Goal: Task Accomplishment & Management: Manage account settings

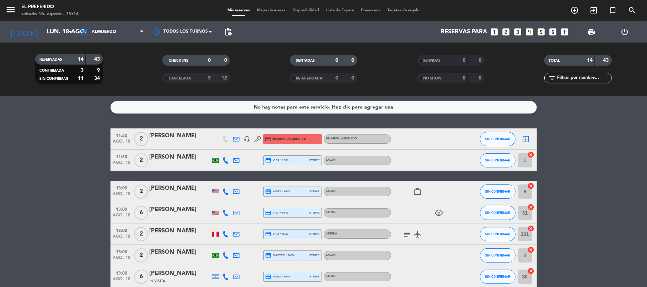
click at [283, 140] on span "Esperando garantía" at bounding box center [288, 139] width 33 height 6
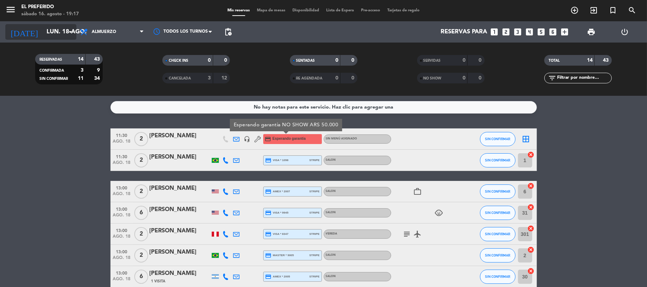
click at [71, 33] on icon "arrow_drop_down" at bounding box center [70, 32] width 9 height 9
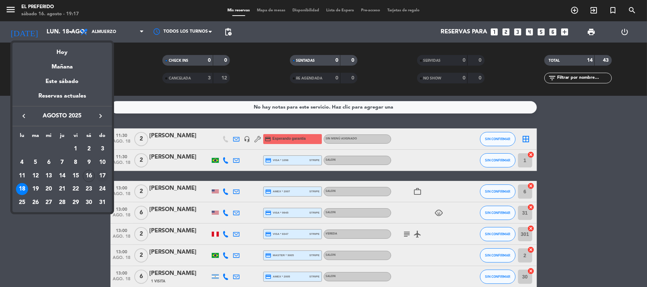
click at [104, 174] on div "17" at bounding box center [102, 176] width 12 height 12
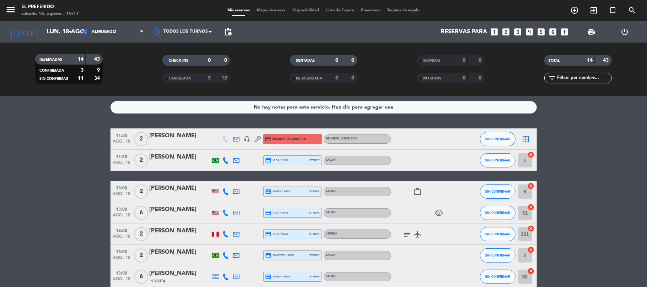
type input "dom. 17 ago."
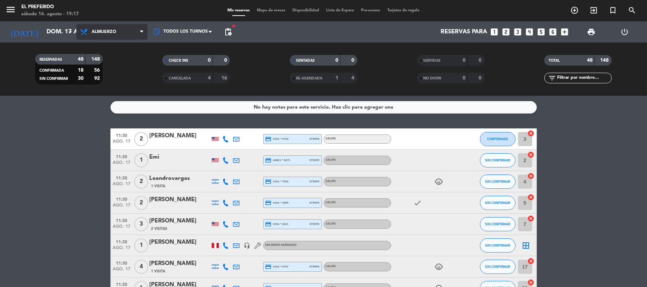
click at [124, 33] on span "Almuerzo" at bounding box center [111, 32] width 71 height 16
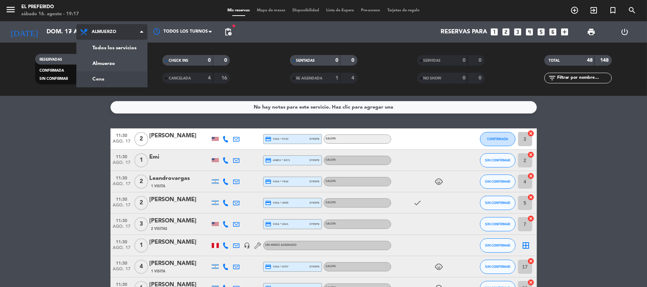
click at [108, 80] on div "menu El Preferido sábado 16. agosto - 19:17 Mis reservas Mapa de mesas Disponib…" at bounding box center [323, 48] width 647 height 96
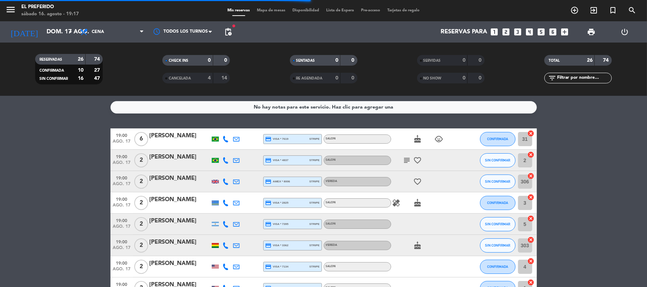
click at [227, 36] on span "pending_actions" at bounding box center [228, 32] width 14 height 14
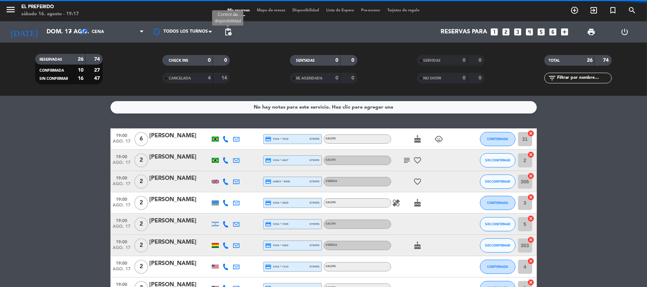
click at [226, 35] on span "pending_actions" at bounding box center [228, 32] width 9 height 9
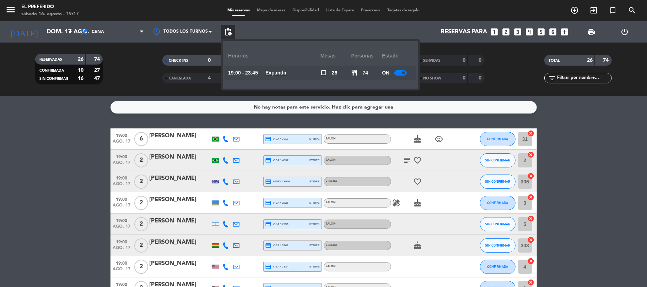
click at [278, 73] on u "Expandir" at bounding box center [275, 73] width 21 height 6
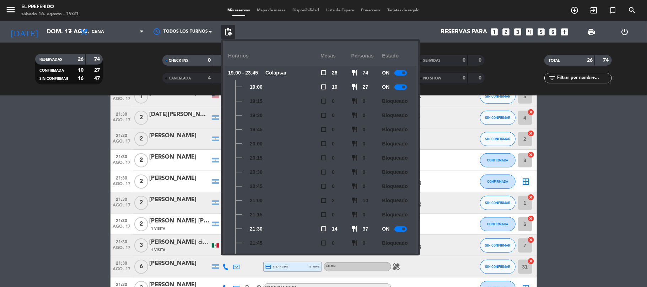
click at [517, 32] on icon "looks_3" at bounding box center [517, 31] width 9 height 9
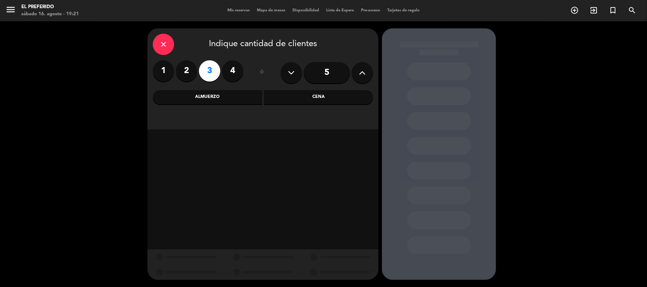
click at [200, 100] on div "Almuerzo" at bounding box center [207, 97] width 109 height 14
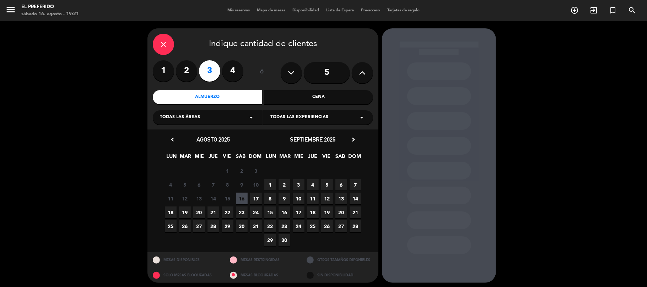
click at [253, 199] on span "17" at bounding box center [256, 199] width 12 height 12
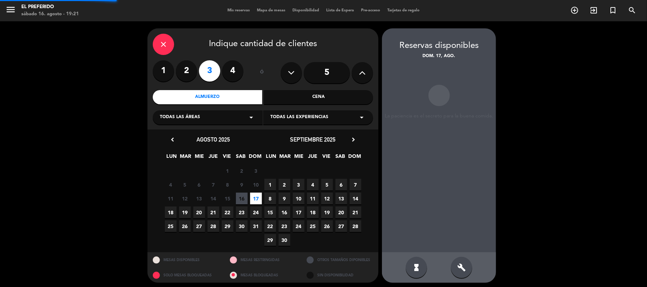
scroll to position [3, 0]
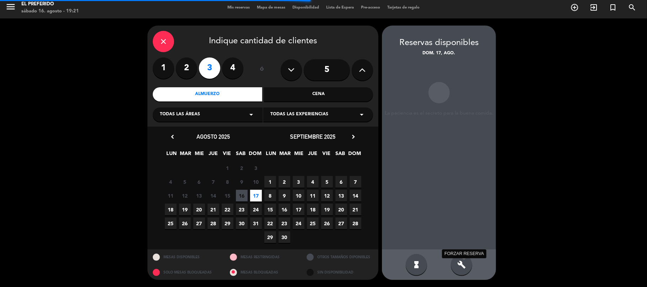
click at [461, 264] on icon "build" at bounding box center [461, 265] width 9 height 9
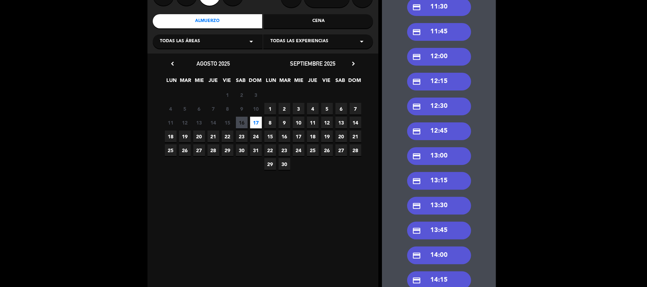
scroll to position [97, 0]
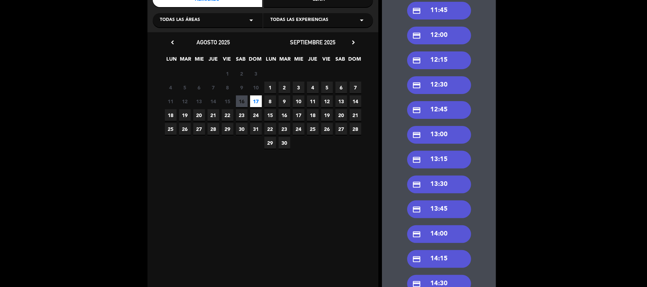
click at [439, 140] on div "credit_card 13:00" at bounding box center [439, 135] width 64 height 18
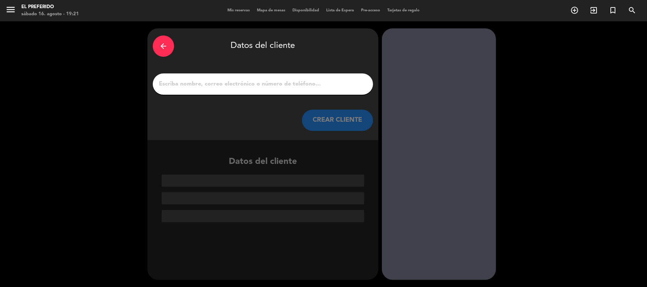
click at [196, 85] on input "1" at bounding box center [263, 84] width 210 height 10
paste input "[PERSON_NAME]"
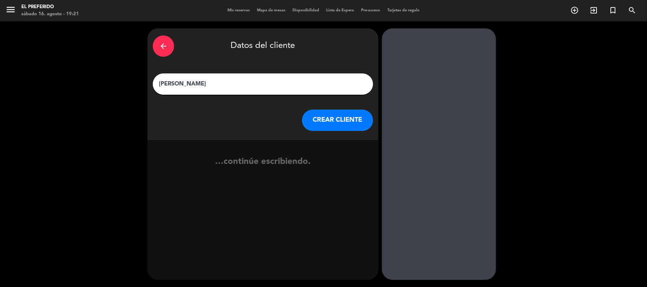
paste input "[PERSON_NAME]"
type input "[PERSON_NAME]"
click at [321, 125] on button "CREAR CLIENTE" at bounding box center [337, 120] width 71 height 21
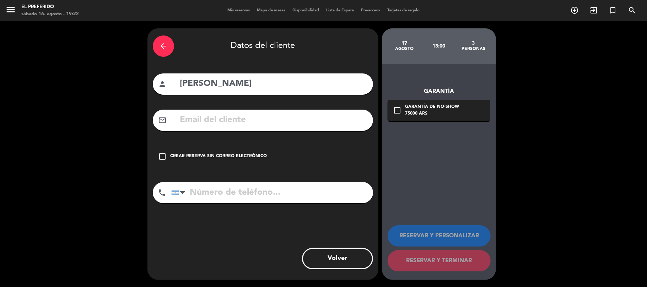
click at [215, 127] on input "text" at bounding box center [273, 120] width 189 height 15
click at [235, 188] on input "tel" at bounding box center [272, 192] width 202 height 21
paste input "11 4413 9358"
type input "11 4413 9358"
click at [242, 127] on input "text" at bounding box center [273, 120] width 189 height 15
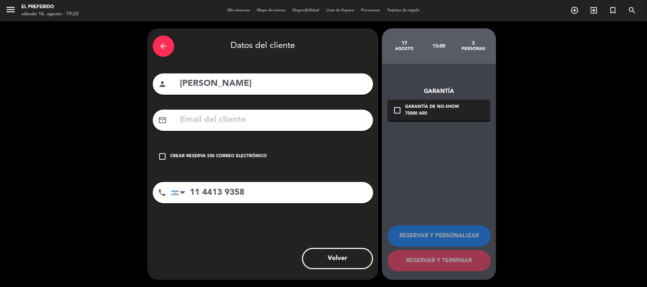
paste input "[EMAIL_ADDRESS][DOMAIN_NAME]"
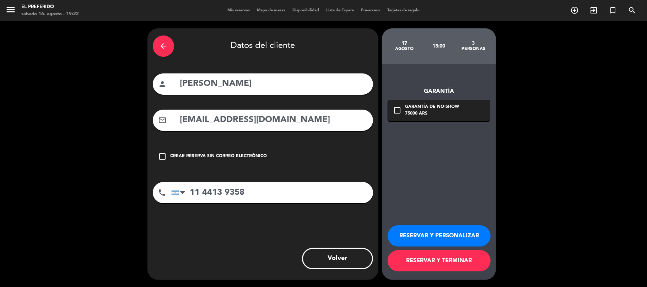
type input "[EMAIL_ADDRESS][DOMAIN_NAME]"
click at [425, 234] on button "RESERVAR Y PERSONALIZAR" at bounding box center [438, 236] width 103 height 21
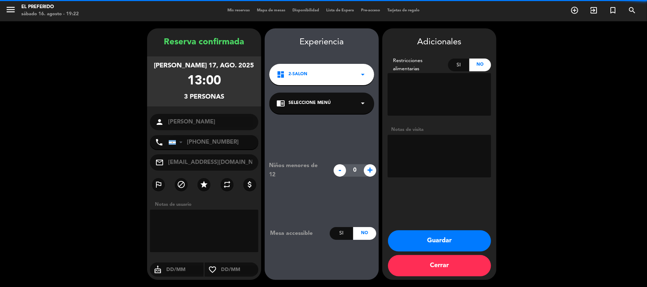
click at [436, 169] on textarea at bounding box center [438, 156] width 103 height 43
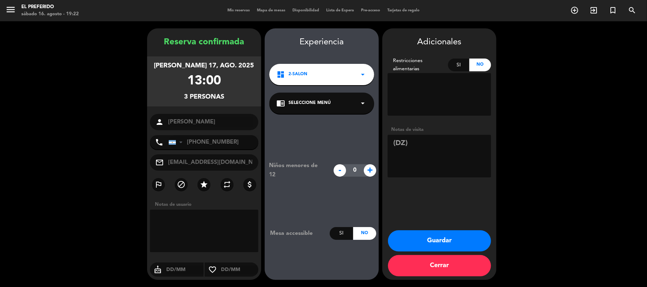
type textarea "(DZ)"
drag, startPoint x: 231, startPoint y: 98, endPoint x: 97, endPoint y: 7, distance: 161.5
click at [160, 44] on div "Reserva confirmada [PERSON_NAME] 17, ago. 2025 13:00 3 personas person [PERSON_…" at bounding box center [204, 162] width 114 height 252
copy div "Reserva confirmada [PERSON_NAME] 17, ago. 2025 13:00 3 personas"
click at [435, 239] on button "Guardar" at bounding box center [439, 240] width 103 height 21
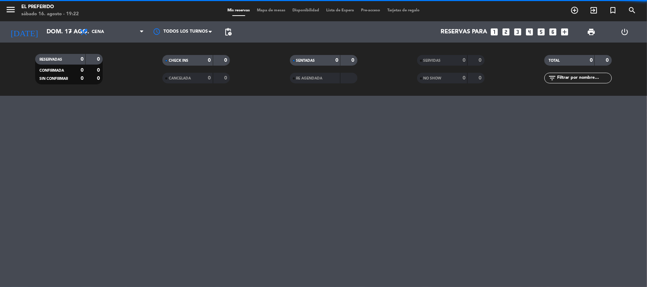
click at [529, 37] on div "Reservas para looks_one looks_two looks_3 looks_4 looks_5 looks_6 add_box" at bounding box center [403, 31] width 337 height 21
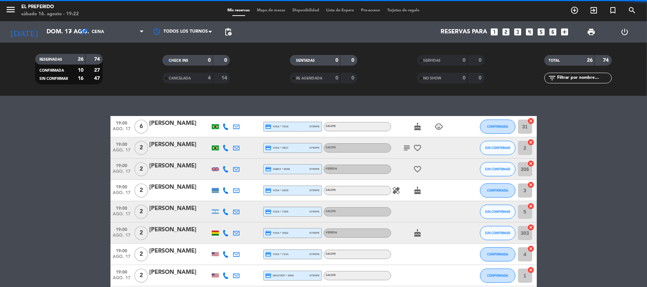
click at [529, 31] on icon "looks_4" at bounding box center [529, 31] width 9 height 9
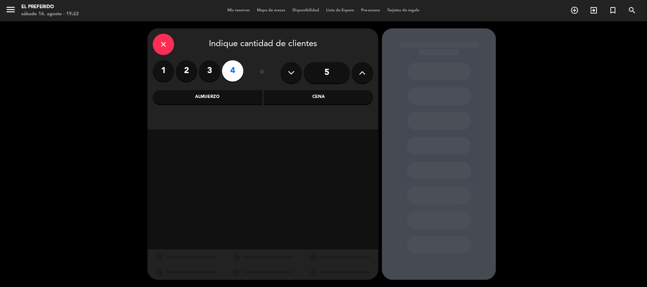
click at [326, 88] on div "close Indique cantidad de clientes 1 2 3 4 ó 5 Almuerzo Cena" at bounding box center [262, 78] width 231 height 101
click at [327, 93] on div "Cena" at bounding box center [318, 97] width 109 height 14
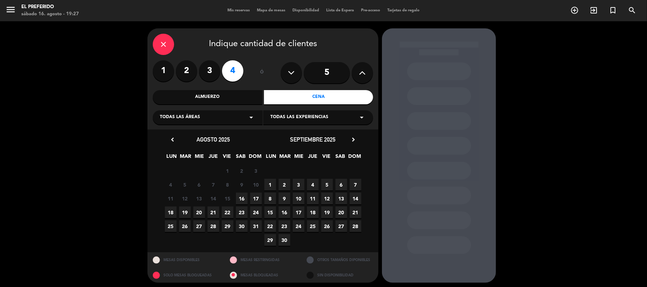
drag, startPoint x: 168, startPoint y: 39, endPoint x: 167, endPoint y: 47, distance: 7.9
click at [168, 39] on div "close" at bounding box center [163, 44] width 21 height 21
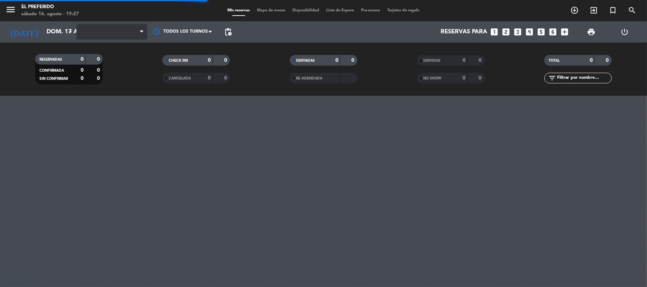
click at [77, 33] on span at bounding box center [111, 32] width 71 height 16
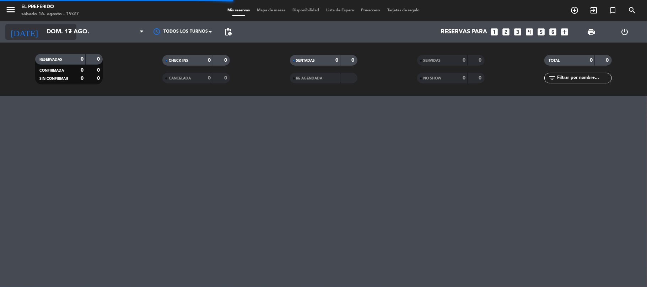
click at [49, 26] on input "dom. 17 ago." at bounding box center [81, 32] width 77 height 14
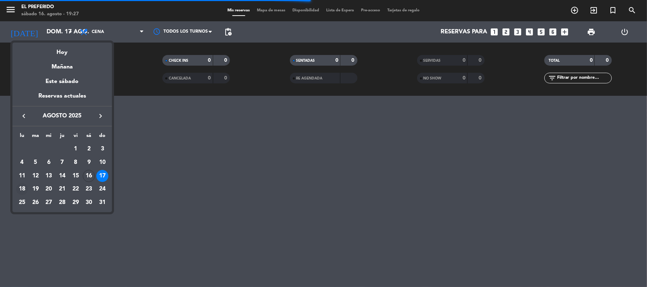
click at [18, 188] on div "18" at bounding box center [22, 189] width 12 height 12
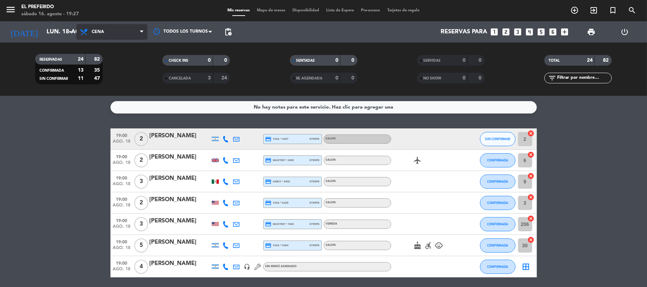
click at [113, 29] on span "Cena" at bounding box center [111, 32] width 71 height 16
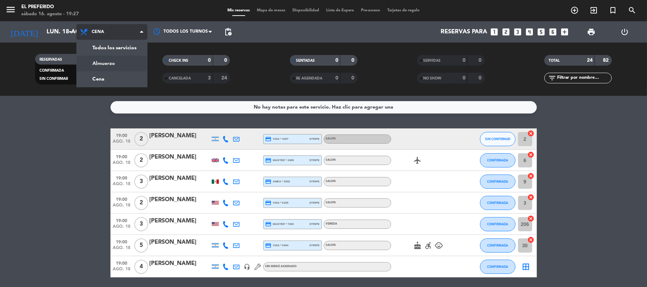
click at [107, 64] on div "menu El Preferido sábado 16. agosto - 19:27 Mis reservas Mapa de mesas Disponib…" at bounding box center [323, 48] width 647 height 96
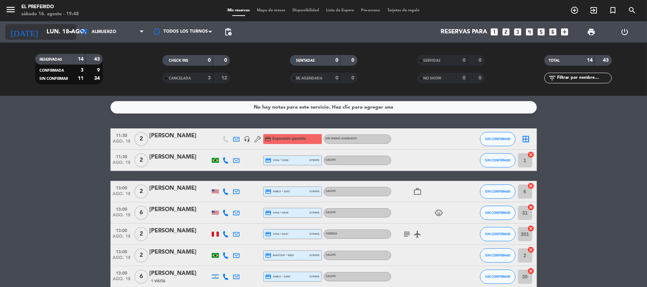
click at [60, 32] on input "lun. 18 ago." at bounding box center [81, 32] width 77 height 14
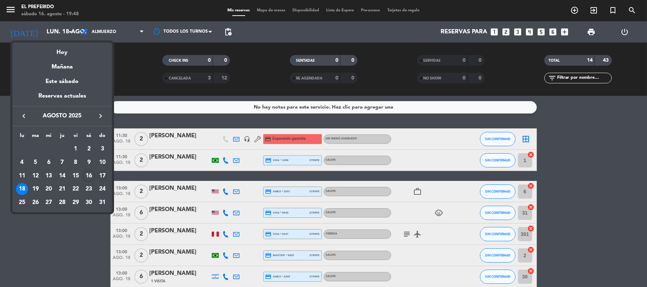
click at [100, 176] on div "17" at bounding box center [102, 176] width 12 height 12
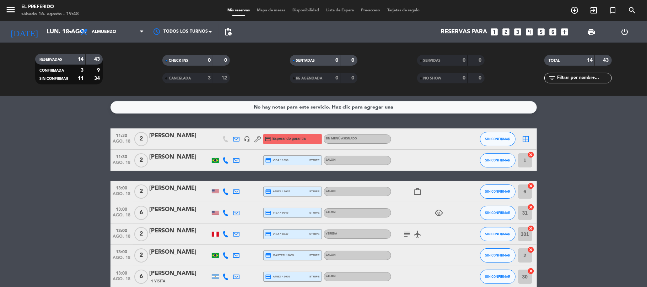
type input "dom. 17 ago."
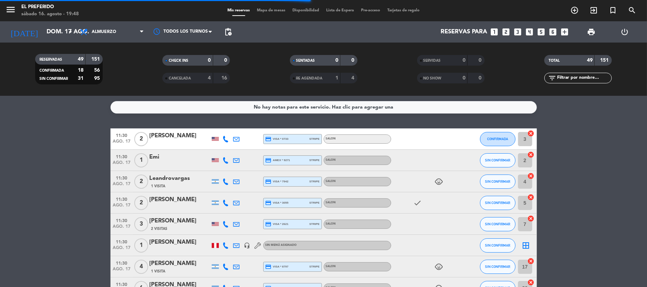
click at [226, 37] on span "pending_actions" at bounding box center [228, 32] width 14 height 14
click at [228, 38] on span "pending_actions" at bounding box center [228, 32] width 14 height 14
click at [228, 35] on span "pending_actions" at bounding box center [228, 32] width 9 height 9
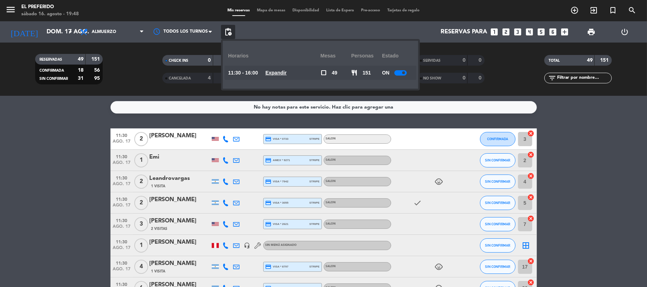
click at [273, 77] on div "11:30 - 16:00 Expandir" at bounding box center [274, 73] width 92 height 14
click at [276, 76] on u "Expandir" at bounding box center [275, 73] width 21 height 6
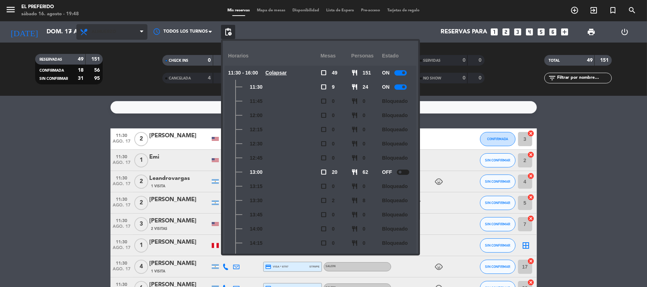
click at [116, 24] on span "Almuerzo" at bounding box center [111, 32] width 71 height 16
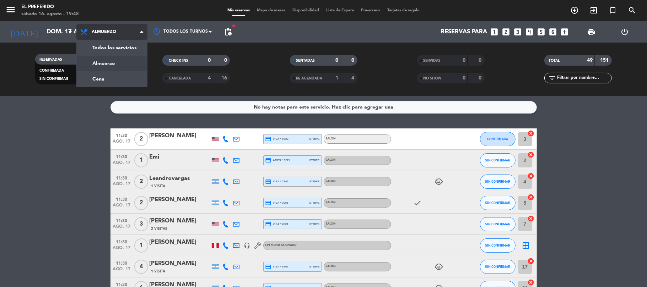
click at [104, 78] on div "menu El Preferido sábado 16. agosto - 19:48 Mis reservas Mapa de mesas Disponib…" at bounding box center [323, 48] width 647 height 96
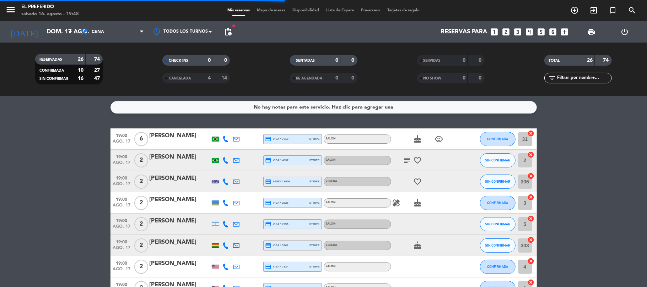
click at [232, 33] on span "pending_actions" at bounding box center [228, 32] width 14 height 14
click at [225, 30] on span "pending_actions" at bounding box center [228, 32] width 9 height 9
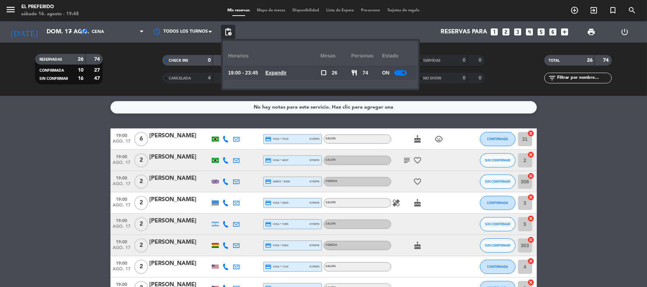
click at [282, 76] on u "Expandir" at bounding box center [275, 73] width 21 height 6
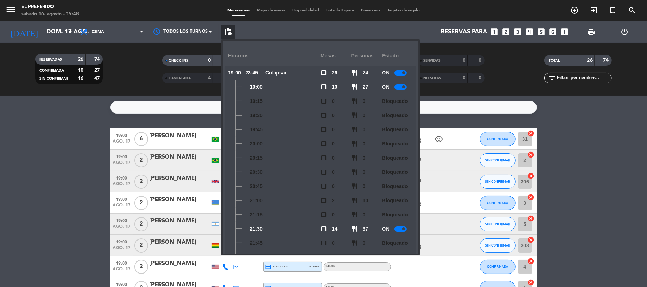
click at [538, 36] on icon "looks_5" at bounding box center [541, 31] width 9 height 9
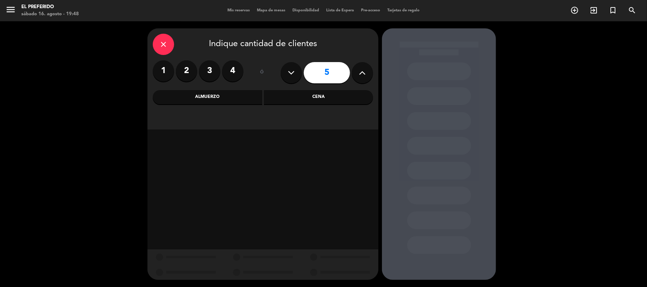
click at [303, 92] on div "Cena" at bounding box center [318, 97] width 109 height 14
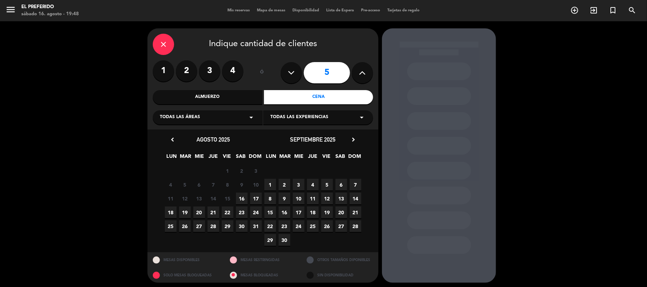
click at [258, 198] on span "17" at bounding box center [256, 199] width 12 height 12
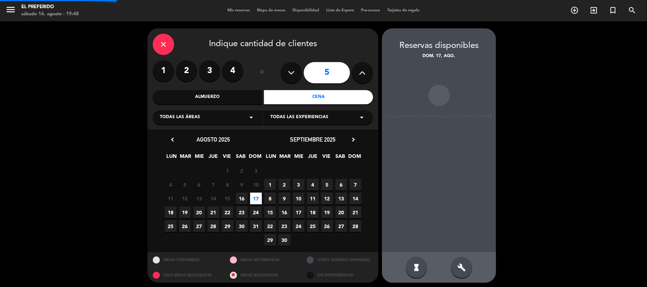
scroll to position [3, 0]
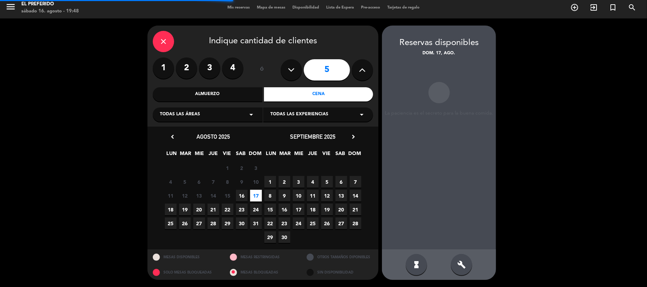
drag, startPoint x: 469, startPoint y: 264, endPoint x: 463, endPoint y: 257, distance: 8.8
click at [469, 264] on div "build" at bounding box center [461, 264] width 21 height 21
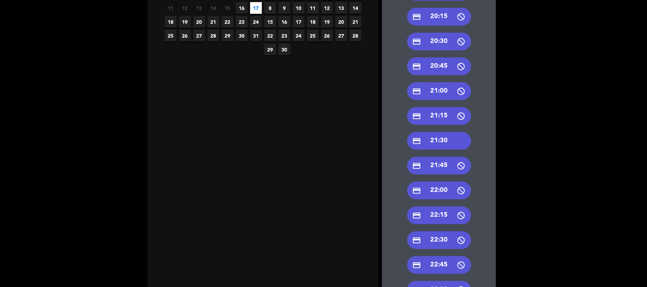
scroll to position [287, 0]
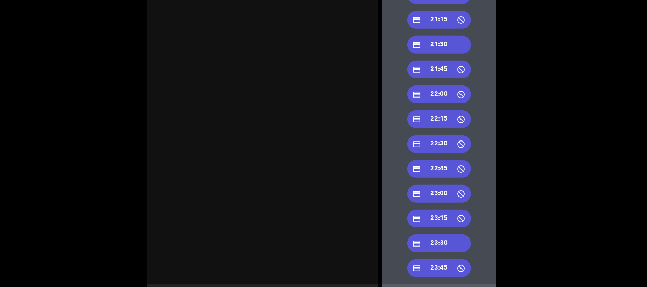
click at [440, 50] on div "credit_card 21:30" at bounding box center [439, 45] width 64 height 18
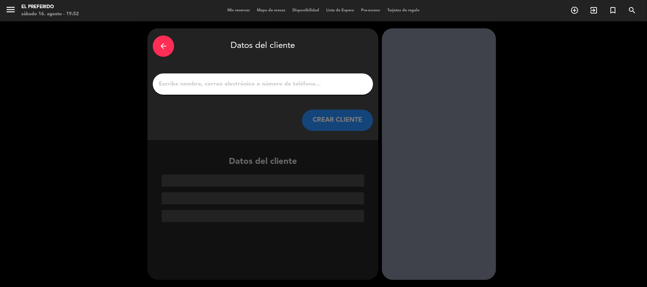
click at [221, 78] on div at bounding box center [263, 84] width 220 height 21
click at [240, 70] on div "arrow_back Datos del cliente CREAR CLIENTE" at bounding box center [262, 84] width 231 height 112
click at [240, 75] on div "arrow_back Datos del cliente CREAR CLIENTE" at bounding box center [262, 84] width 231 height 112
click at [240, 75] on div at bounding box center [263, 84] width 220 height 21
drag, startPoint x: 239, startPoint y: 80, endPoint x: 246, endPoint y: 86, distance: 9.3
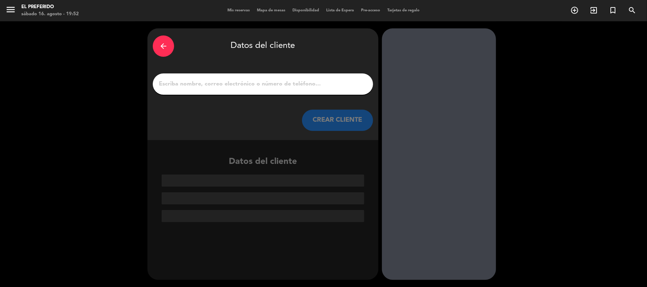
click at [239, 80] on input "1" at bounding box center [263, 84] width 210 height 10
paste input "[PERSON_NAME]"
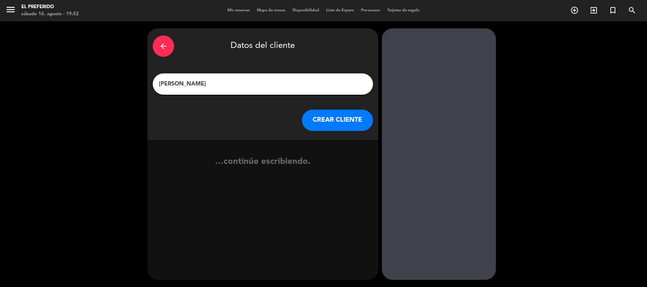
type input "[PERSON_NAME]"
click at [322, 116] on button "CREAR CLIENTE" at bounding box center [337, 120] width 71 height 21
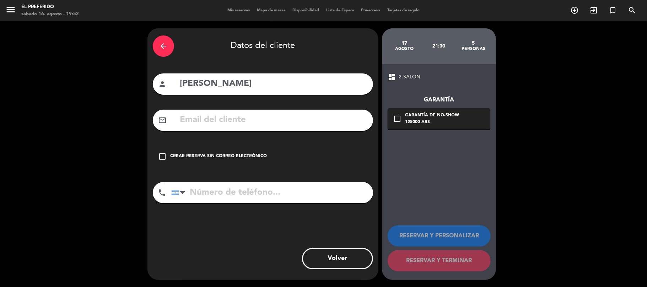
click at [214, 125] on input "text" at bounding box center [273, 120] width 189 height 15
paste input "[EMAIL_ADDRESS][DOMAIN_NAME]"
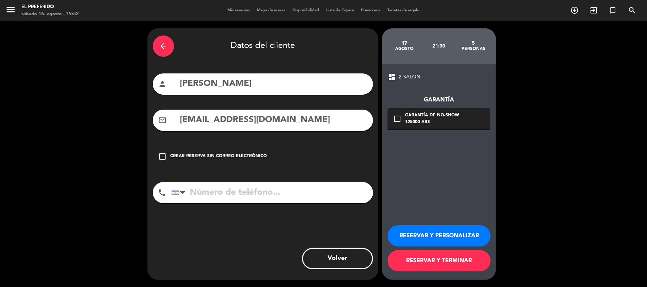
type input "[EMAIL_ADDRESS][DOMAIN_NAME]"
click at [259, 203] on input "tel" at bounding box center [272, 192] width 202 height 21
paste input "[PHONE_NUMBER]"
type input "[PHONE_NUMBER]"
click at [408, 124] on div "125000 ARS" at bounding box center [432, 122] width 54 height 7
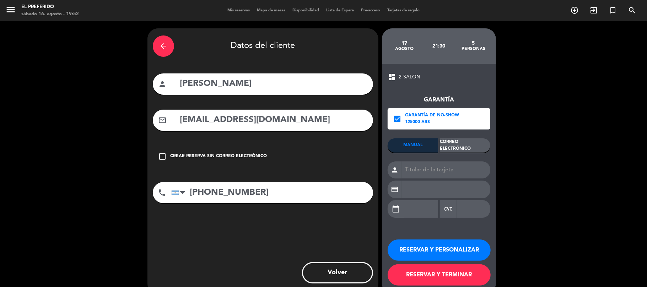
click at [473, 143] on div "Correo Electrónico" at bounding box center [465, 146] width 50 height 14
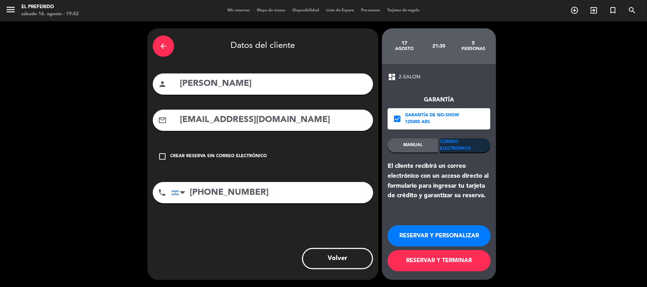
click at [430, 237] on button "RESERVAR Y PERSONALIZAR" at bounding box center [438, 236] width 103 height 21
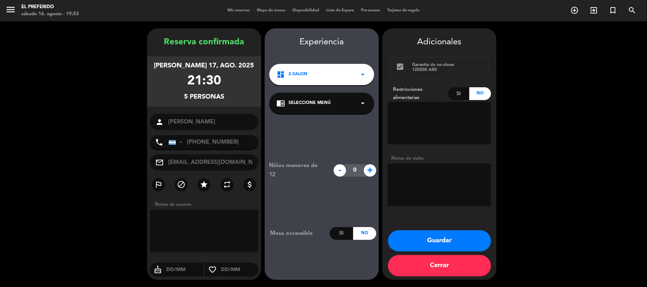
drag, startPoint x: 235, startPoint y: 100, endPoint x: 107, endPoint y: 37, distance: 142.6
click at [177, 69] on div "[PERSON_NAME] 17, ago. 2025 21:30 5 personas" at bounding box center [204, 81] width 114 height 50
click at [438, 239] on button "Guardar" at bounding box center [439, 240] width 103 height 21
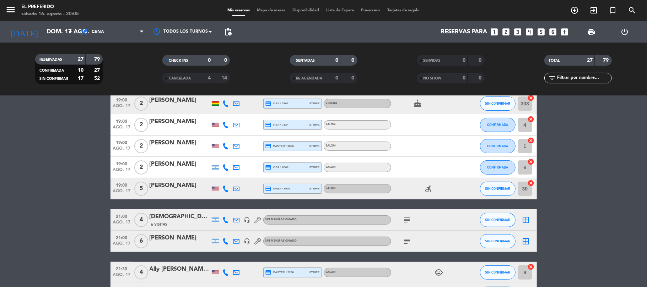
scroll to position [189, 0]
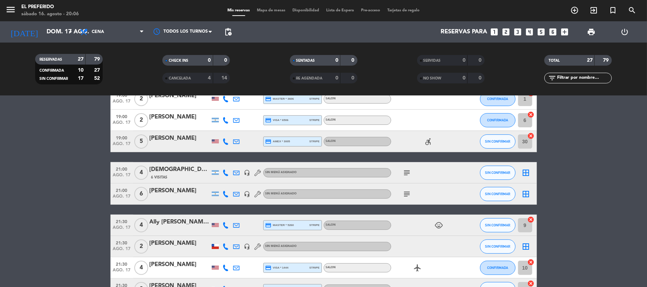
drag, startPoint x: 79, startPoint y: 158, endPoint x: 215, endPoint y: 276, distance: 180.3
click at [94, 170] on bookings-row "19:00 ago. 17 6 [PERSON_NAME] credit_card visa * 7619 stripe SALON cake child_c…" at bounding box center [323, 236] width 647 height 595
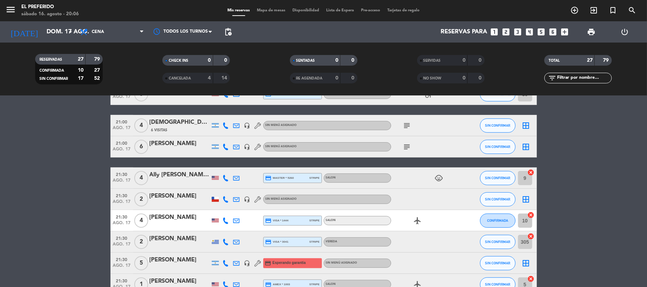
scroll to position [284, 0]
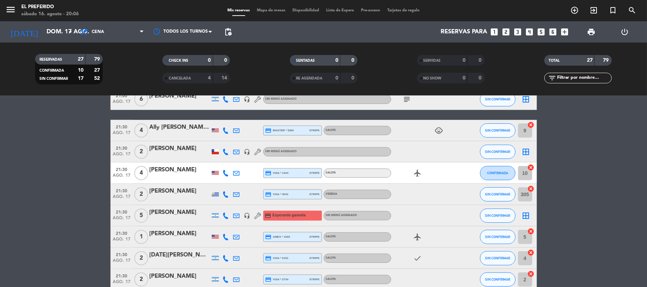
click at [172, 215] on div "[PERSON_NAME]" at bounding box center [180, 212] width 60 height 9
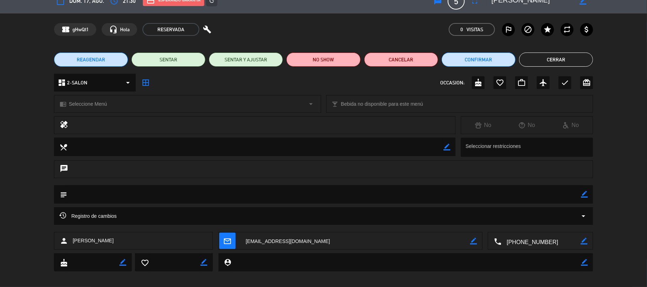
scroll to position [16, 0]
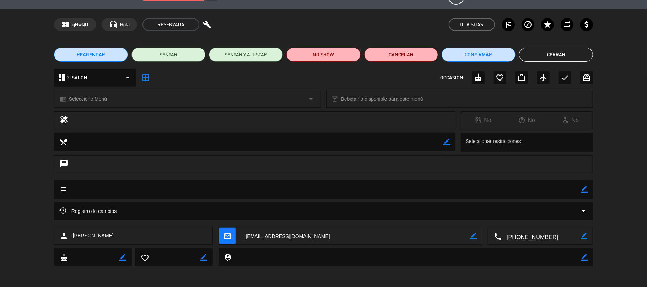
click at [474, 235] on icon "border_color" at bounding box center [473, 236] width 7 height 7
click at [301, 239] on textarea at bounding box center [355, 237] width 230 height 18
paste textarea "l"
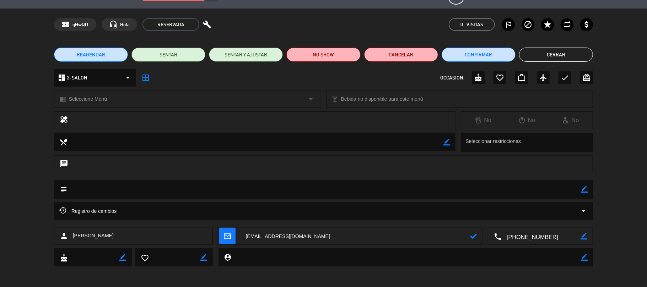
type textarea "[EMAIL_ADDRESS][DOMAIN_NAME]"
click at [474, 238] on icon at bounding box center [473, 236] width 7 height 7
click at [557, 50] on button "Cerrar" at bounding box center [556, 55] width 74 height 14
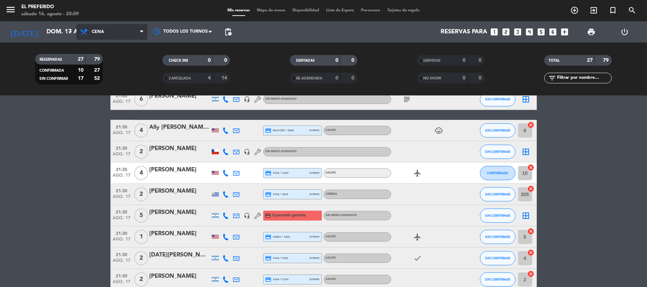
click at [129, 31] on span "Cena" at bounding box center [111, 32] width 71 height 16
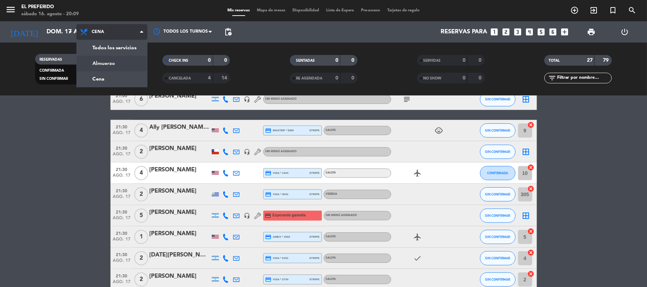
click at [116, 60] on div "menu El Preferido sábado 16. agosto - 20:09 Mis reservas Mapa de mesas Disponib…" at bounding box center [323, 48] width 647 height 96
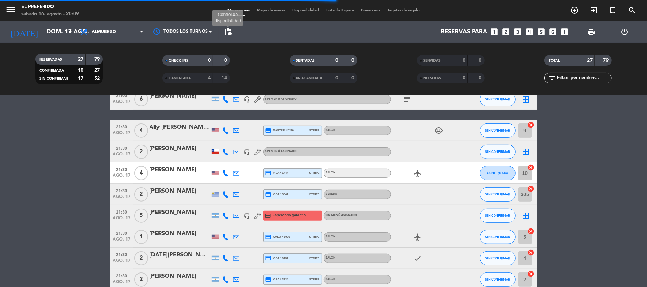
click at [228, 33] on span "pending_actions" at bounding box center [228, 32] width 9 height 9
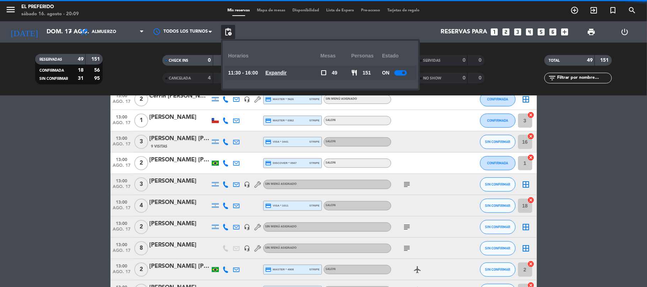
click at [281, 73] on u "Expandir" at bounding box center [275, 73] width 21 height 6
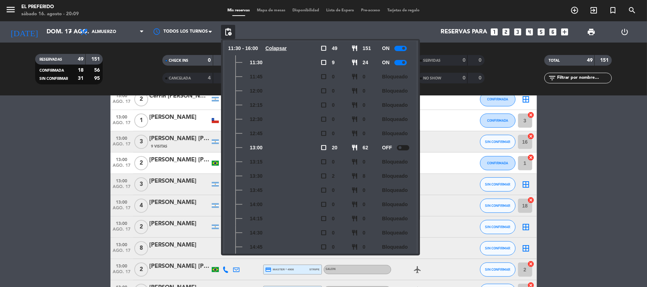
scroll to position [0, 0]
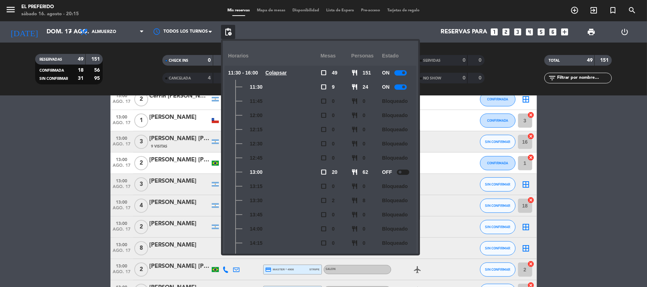
click at [131, 82] on filter-checkbox "RESERVADAS 49 151 CONFIRMADA 18 56 SIN CONFIRMAR 31 95" at bounding box center [68, 69] width 127 height 31
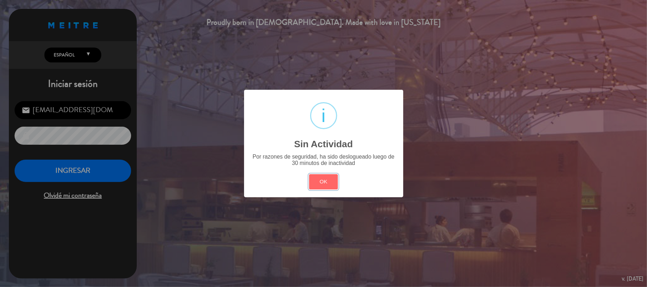
drag, startPoint x: 321, startPoint y: 183, endPoint x: 205, endPoint y: 195, distance: 116.4
click at [320, 184] on button "OK" at bounding box center [323, 181] width 29 height 15
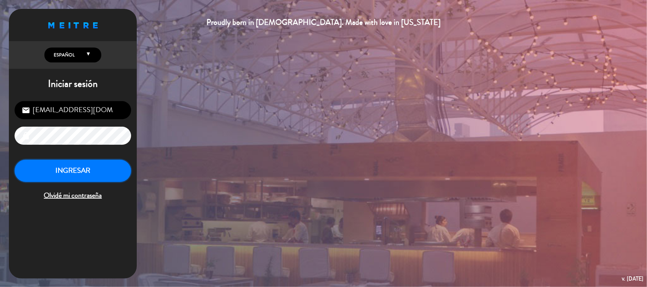
click at [111, 179] on button "INGRESAR" at bounding box center [73, 171] width 116 height 22
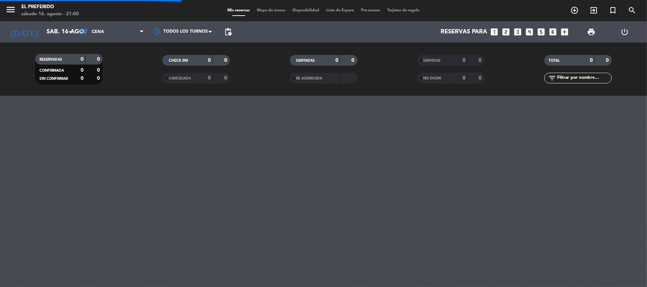
click at [554, 32] on icon "looks_6" at bounding box center [552, 31] width 9 height 9
